Goal: Information Seeking & Learning: Check status

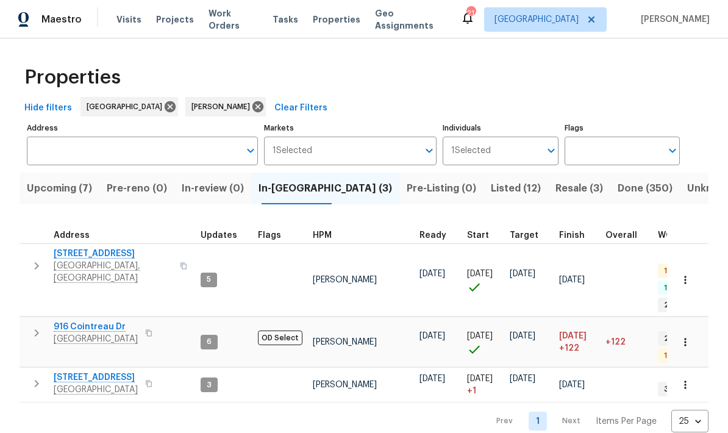
click at [41, 193] on span "Upcoming (7)" at bounding box center [59, 188] width 65 height 17
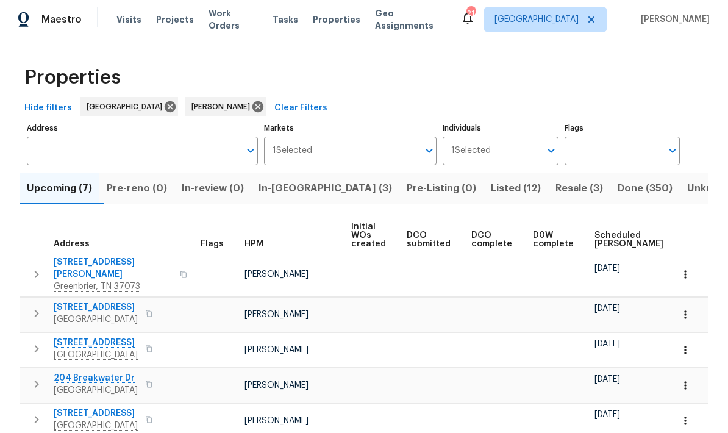
click at [508, 237] on span "Scheduled [PERSON_NAME]" at bounding box center [628, 239] width 69 height 17
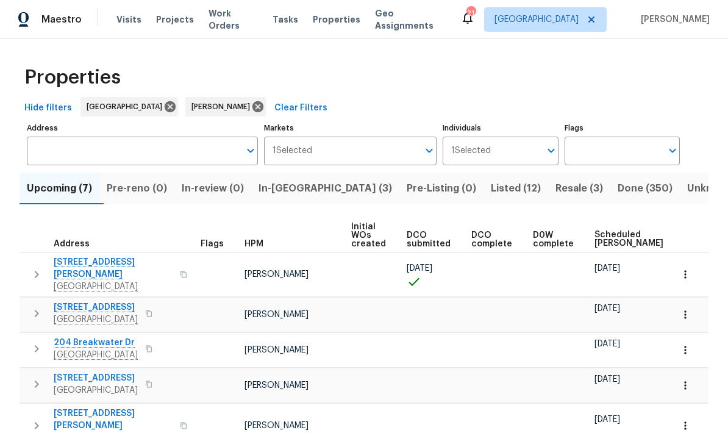
click at [24, 274] on td "[STREET_ADDRESS][PERSON_NAME]" at bounding box center [108, 274] width 176 height 44
click at [28, 272] on button "button" at bounding box center [36, 274] width 24 height 37
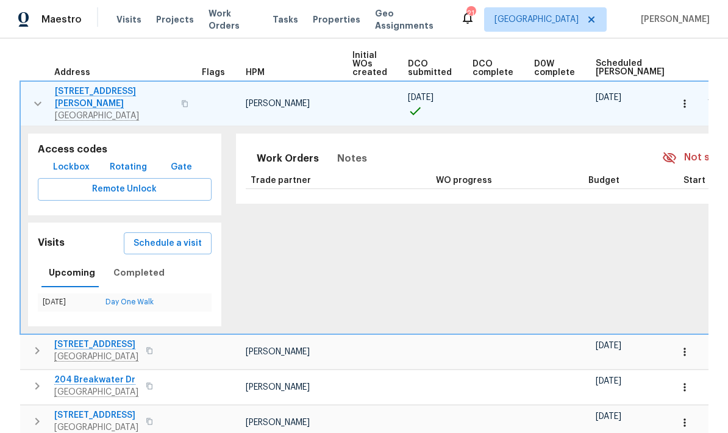
scroll to position [168, 0]
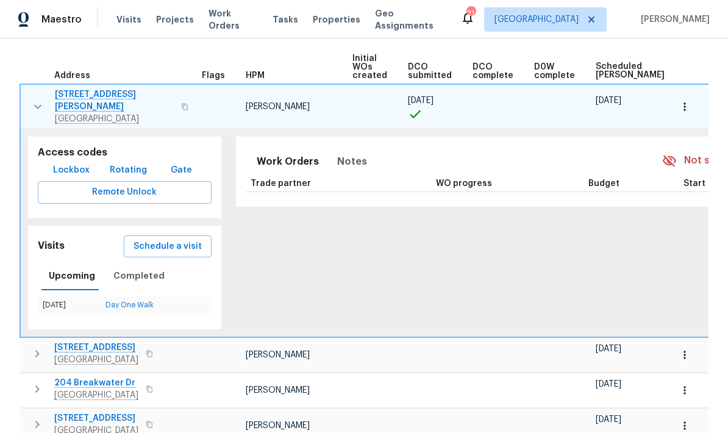
click at [29, 115] on td "[STREET_ADDRESS][PERSON_NAME]" at bounding box center [109, 107] width 176 height 44
click at [35, 107] on icon "button" at bounding box center [37, 106] width 15 height 15
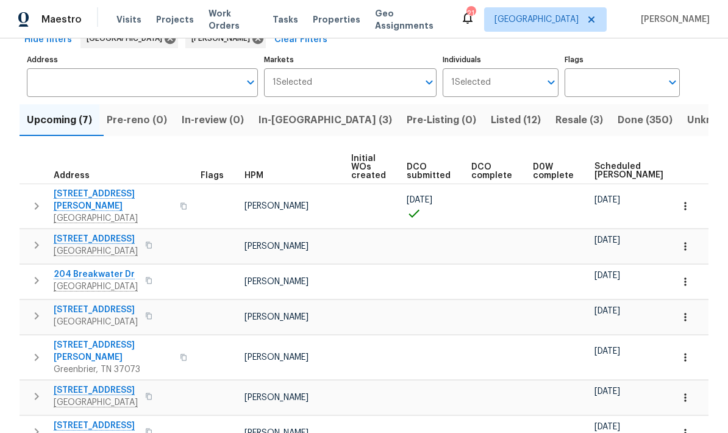
scroll to position [68, 0]
click at [41, 238] on icon "button" at bounding box center [36, 245] width 15 height 15
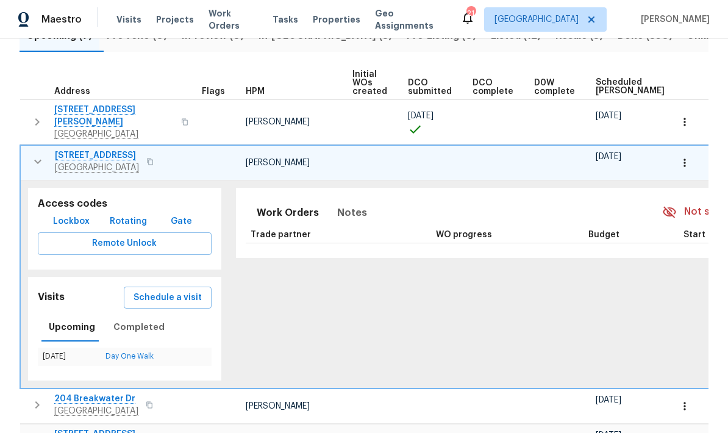
scroll to position [180, 0]
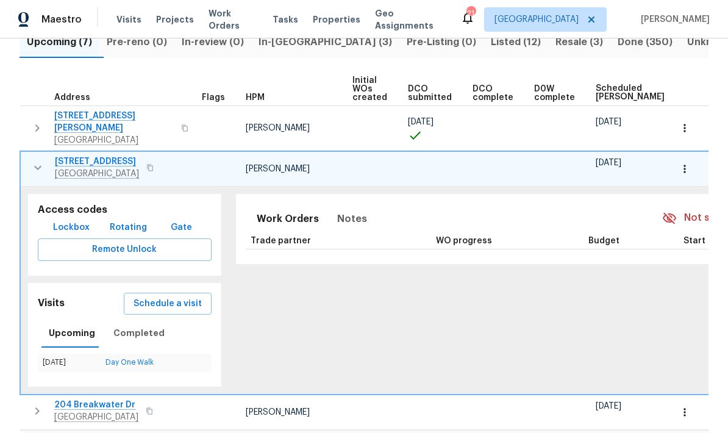
click at [38, 160] on icon "button" at bounding box center [37, 167] width 15 height 15
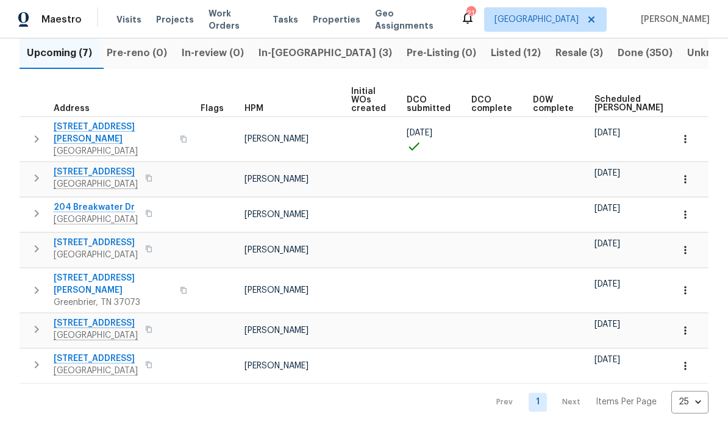
scroll to position [68, 0]
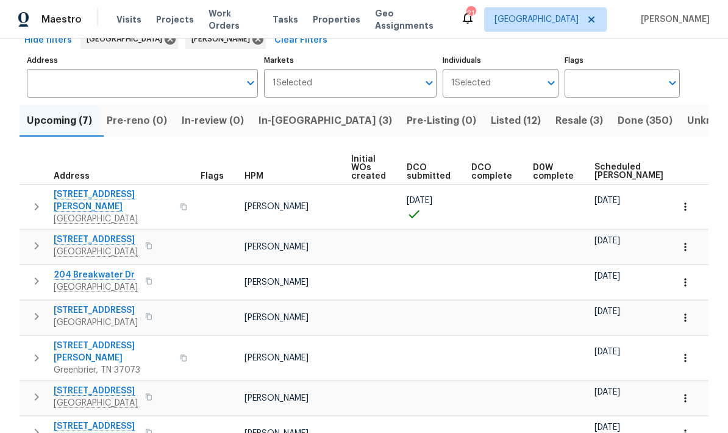
click at [144, 127] on span "Pre-reno (0)" at bounding box center [137, 120] width 60 height 17
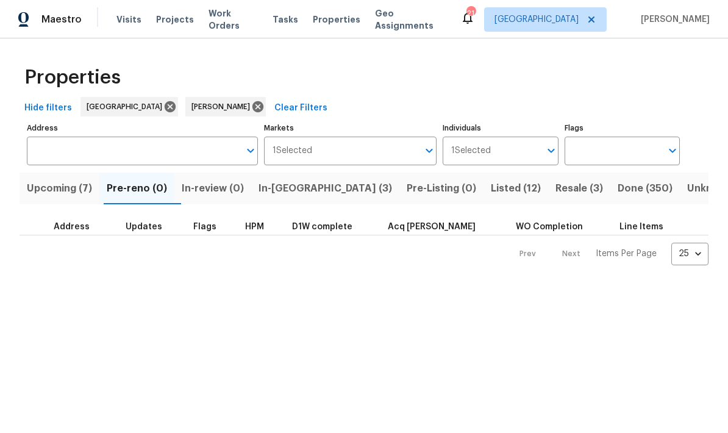
click at [57, 182] on span "Upcoming (7)" at bounding box center [59, 188] width 65 height 17
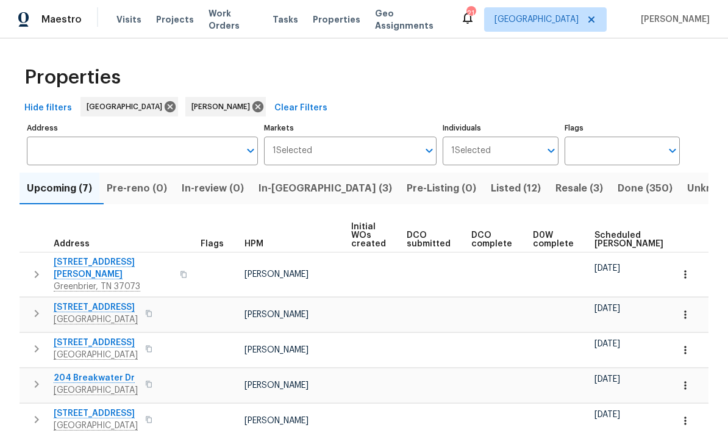
click at [508, 186] on span "Done (350)" at bounding box center [645, 188] width 55 height 17
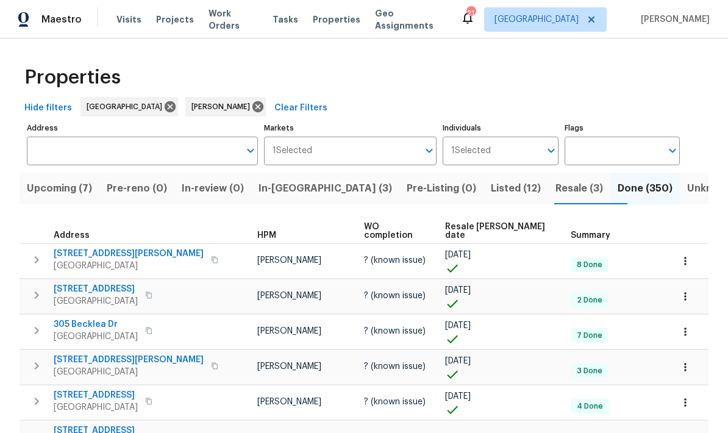
click at [168, 157] on input "Address" at bounding box center [133, 151] width 213 height 29
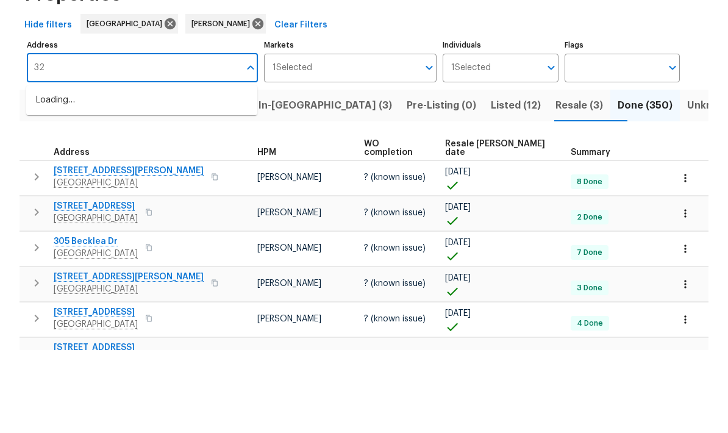
type input "3"
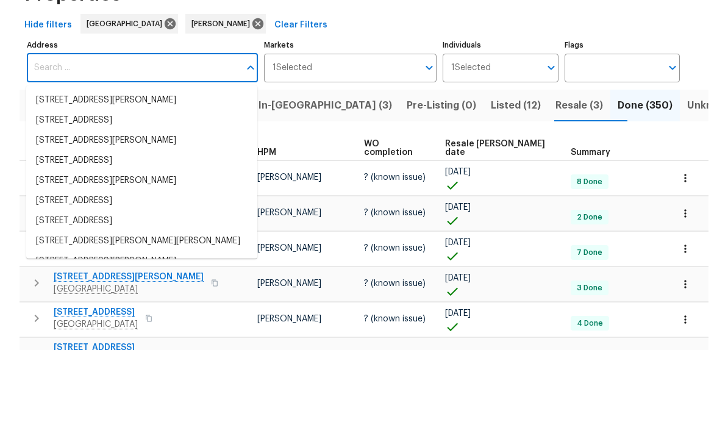
click at [508, 97] on div "Hide filters Nashville [PERSON_NAME] Clear Filters" at bounding box center [364, 108] width 689 height 23
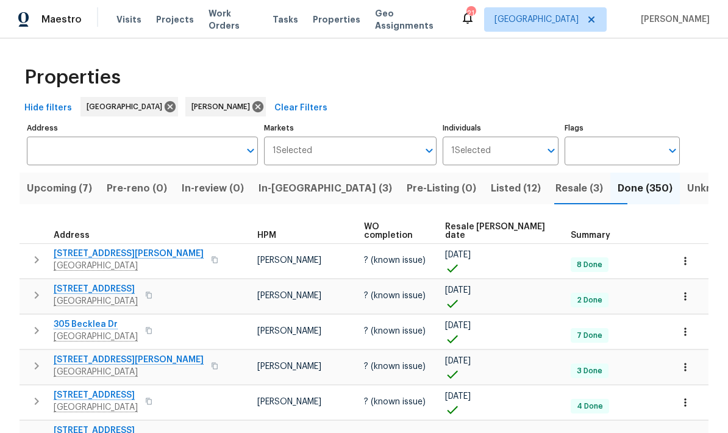
click at [296, 180] on span "In-[GEOGRAPHIC_DATA] (3)" at bounding box center [325, 188] width 134 height 17
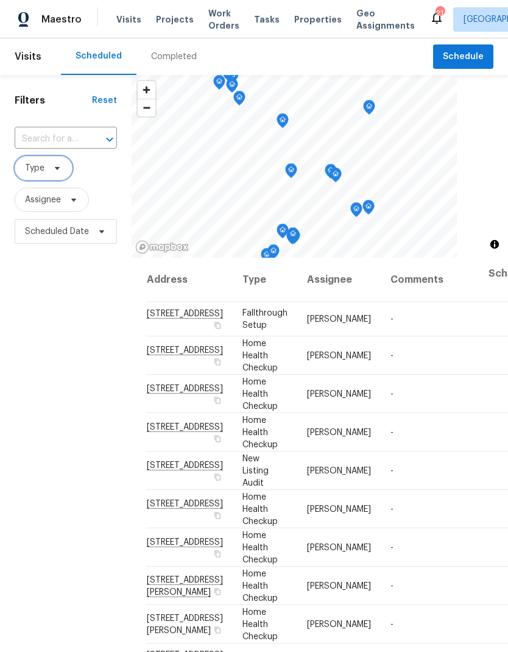
click at [43, 163] on span "Type" at bounding box center [44, 168] width 58 height 24
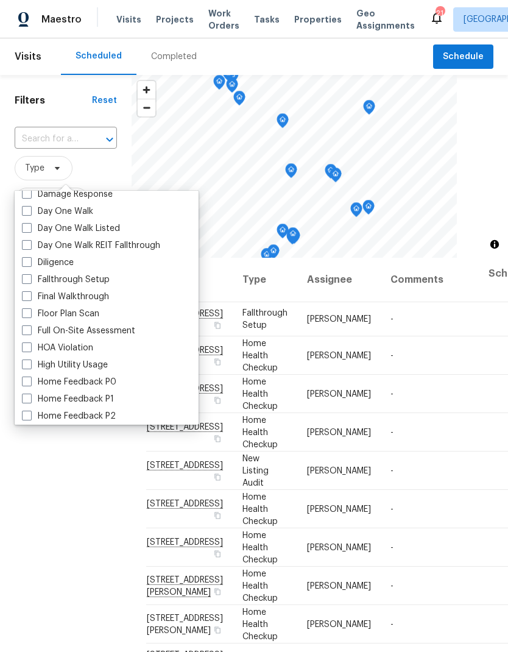
scroll to position [204, 0]
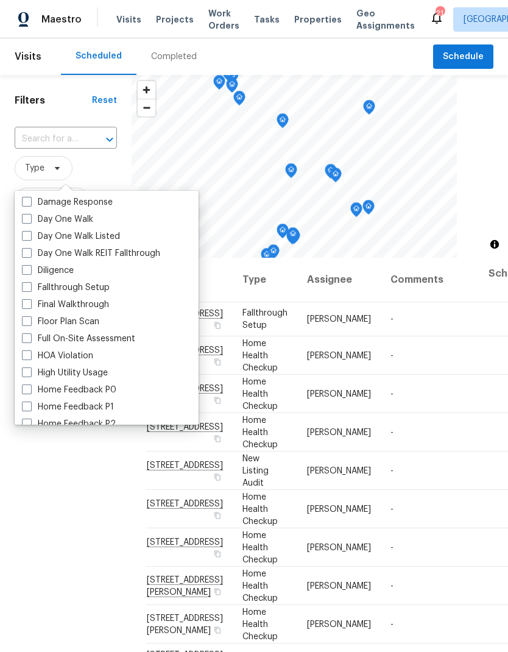
click at [27, 218] on span at bounding box center [27, 219] width 10 height 10
click at [27, 218] on input "Day One Walk" at bounding box center [26, 217] width 8 height 8
checkbox input "true"
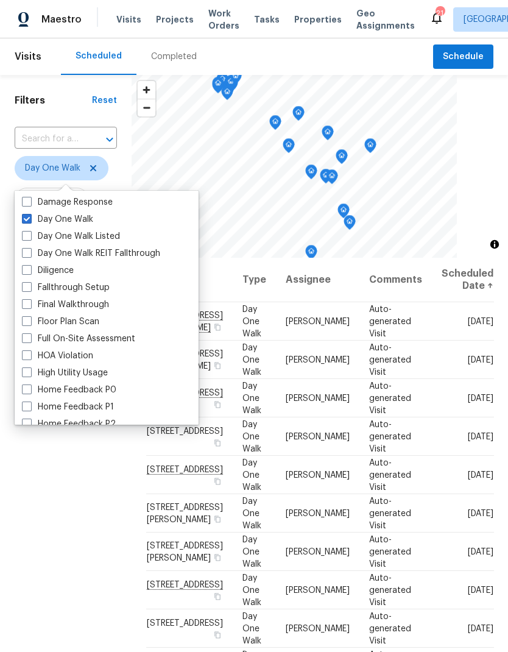
click at [57, 432] on div "Filters Reset ​ Day One Walk Assignee Scheduled Date" at bounding box center [66, 427] width 132 height 705
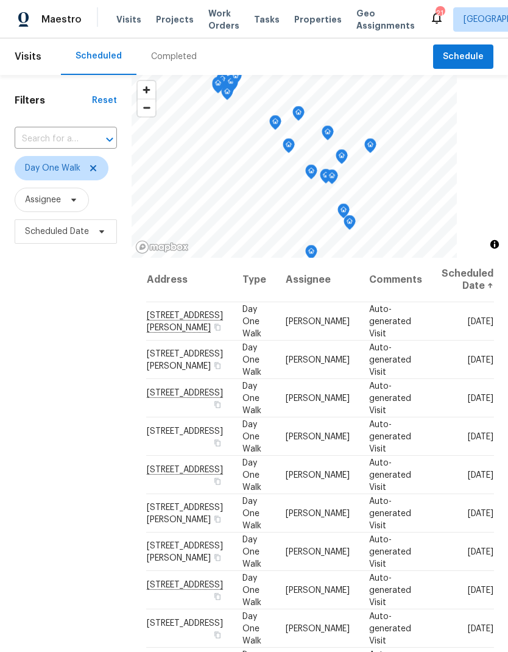
click at [71, 432] on div "Filters Reset ​ Day One Walk Assignee Scheduled Date" at bounding box center [66, 427] width 132 height 705
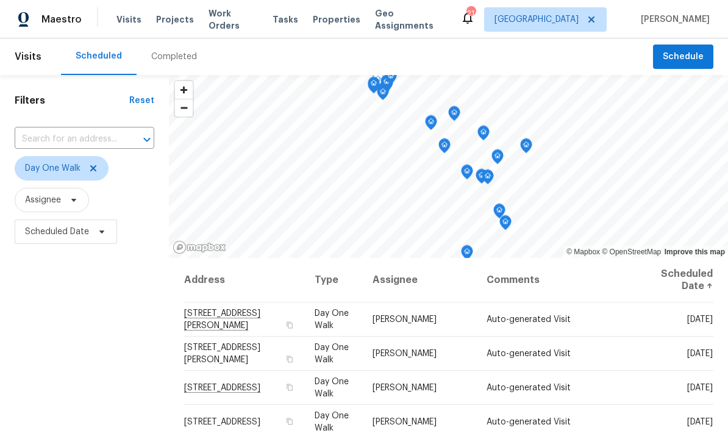
click at [233, 24] on span "Work Orders" at bounding box center [232, 19] width 49 height 24
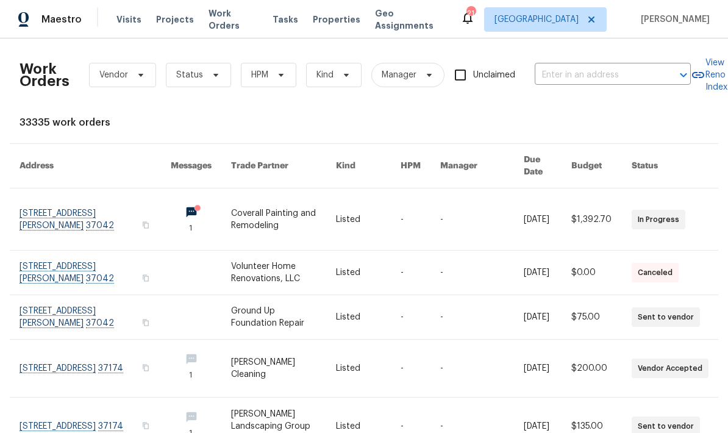
click at [608, 69] on input "text" at bounding box center [596, 75] width 122 height 19
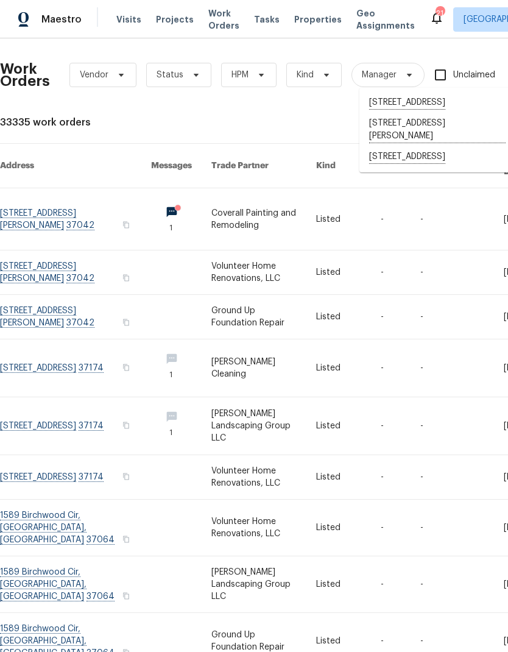
type input "3215"
click at [166, 120] on div "33335 work orders" at bounding box center [344, 122] width 689 height 12
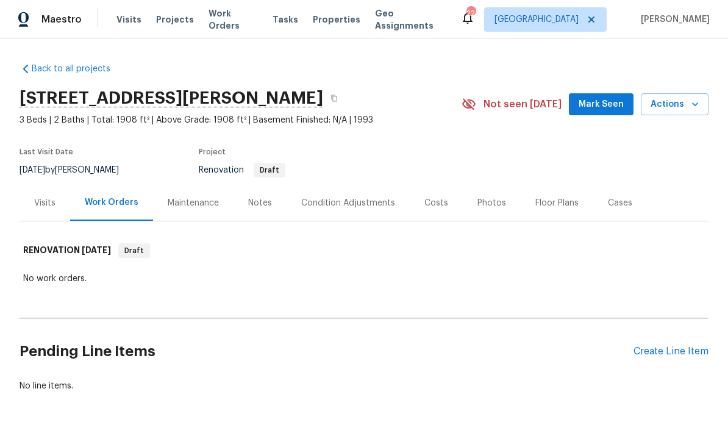
click at [254, 205] on div "Notes" at bounding box center [260, 203] width 24 height 12
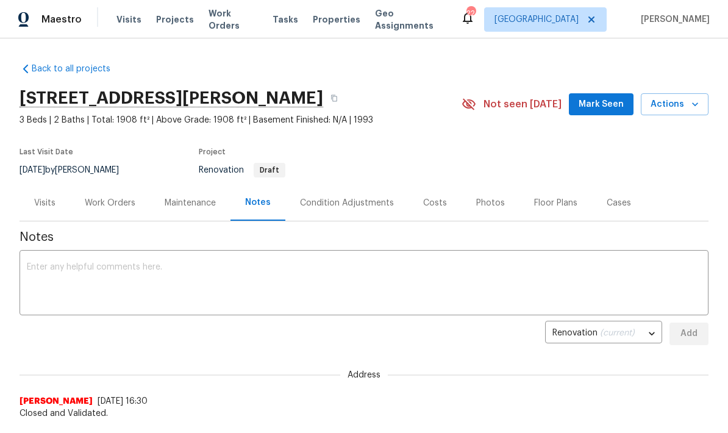
click at [46, 205] on div "Visits" at bounding box center [44, 203] width 21 height 12
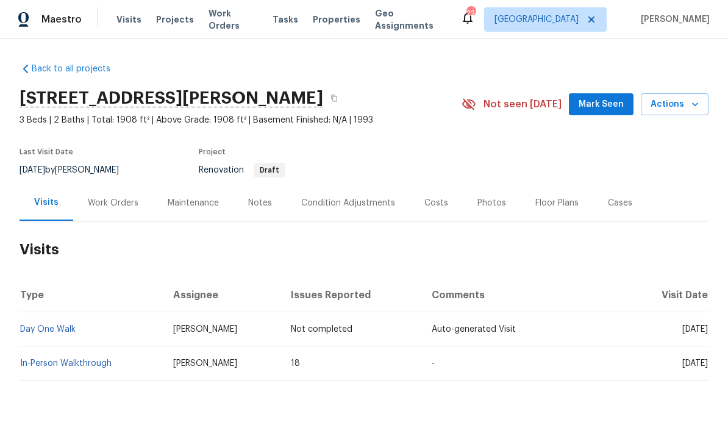
click at [72, 359] on link "In-Person Walkthrough" at bounding box center [65, 363] width 91 height 9
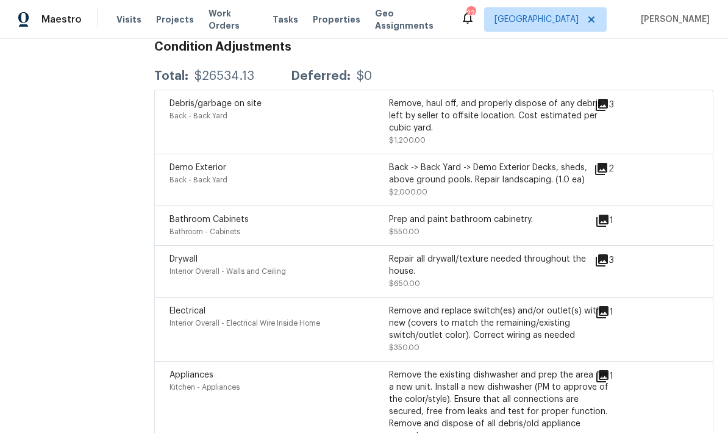
scroll to position [3040, 0]
click at [603, 98] on icon at bounding box center [602, 104] width 12 height 12
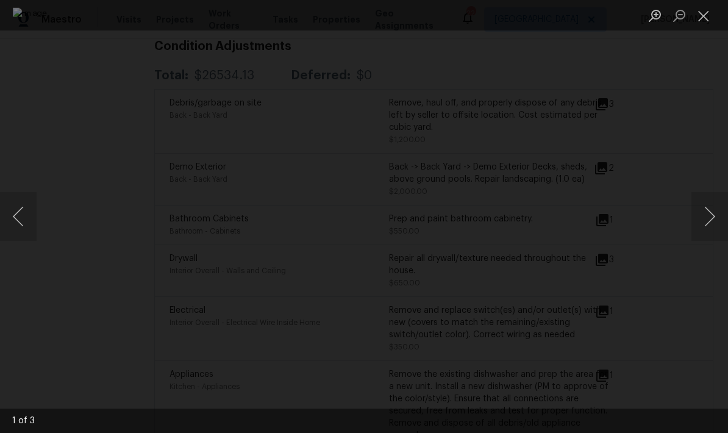
click at [703, 213] on button "Next image" at bounding box center [709, 216] width 37 height 49
click at [702, 208] on button "Next image" at bounding box center [709, 216] width 37 height 49
click at [705, 226] on button "Next image" at bounding box center [709, 216] width 37 height 49
click at [696, 22] on button "Close lightbox" at bounding box center [703, 15] width 24 height 21
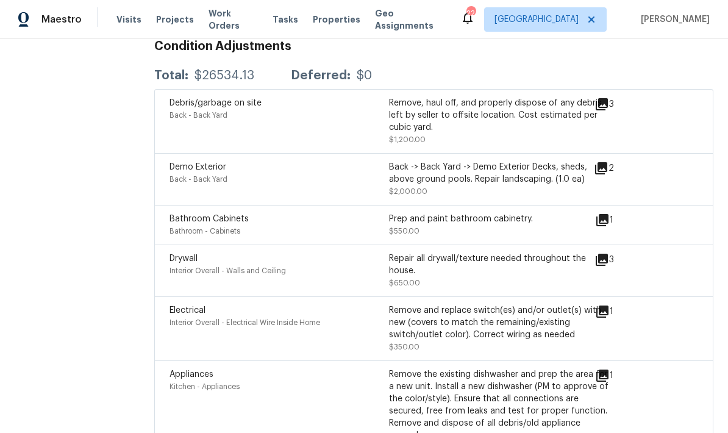
click at [605, 162] on icon at bounding box center [601, 168] width 12 height 12
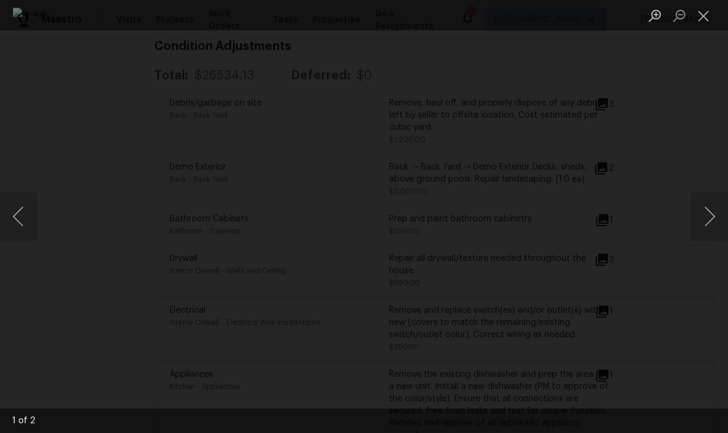
click at [707, 229] on button "Next image" at bounding box center [709, 216] width 37 height 49
click at [699, 224] on button "Next image" at bounding box center [709, 216] width 37 height 49
click at [700, 221] on button "Next image" at bounding box center [709, 216] width 37 height 49
click at [705, 16] on button "Close lightbox" at bounding box center [703, 15] width 24 height 21
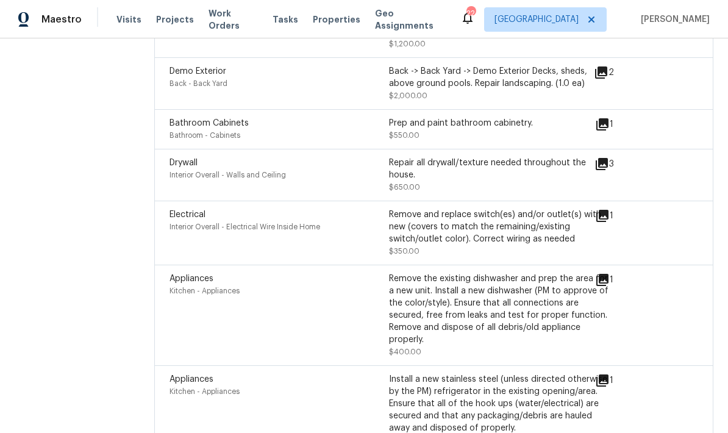
scroll to position [0, 0]
